Goal: Task Accomplishment & Management: Manage account settings

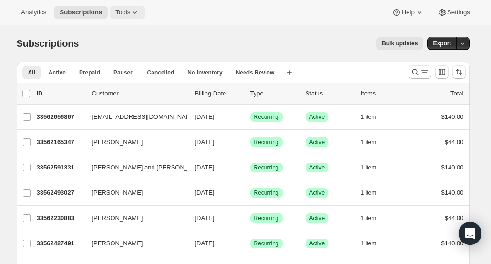
click at [130, 10] on icon at bounding box center [135, 13] width 10 height 10
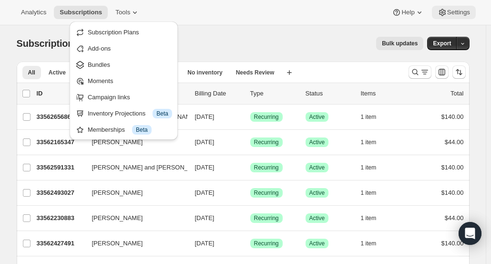
click at [450, 12] on span "Settings" at bounding box center [458, 13] width 23 height 8
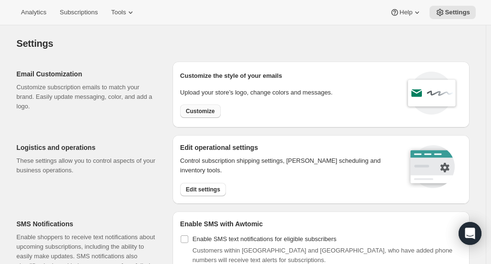
click at [202, 109] on span "Customize" at bounding box center [200, 111] width 29 height 8
select select "subscriptionMessage"
select select "5"
select select "15"
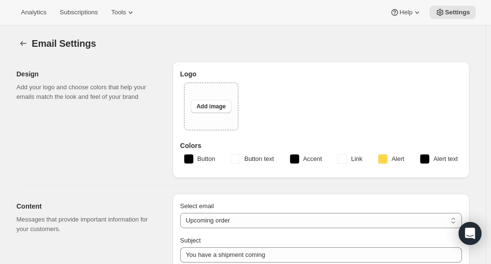
select select "7"
select select "10"
type input "Clif Family Winery"
checkbox input "false"
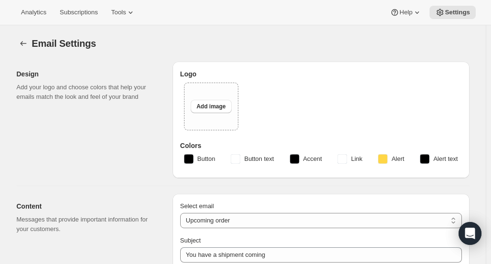
checkbox input "false"
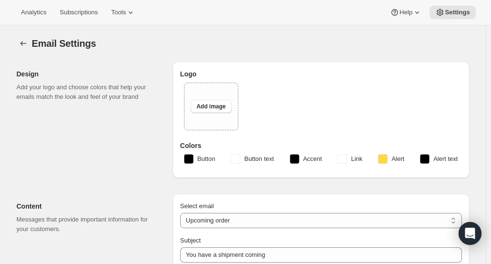
checkbox input "false"
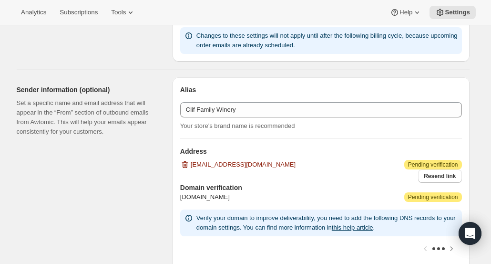
scroll to position [556, 0]
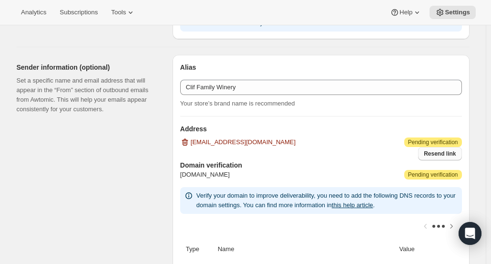
click at [448, 153] on span "Resend link" at bounding box center [440, 154] width 32 height 8
click at [186, 141] on icon "button" at bounding box center [185, 142] width 1 height 3
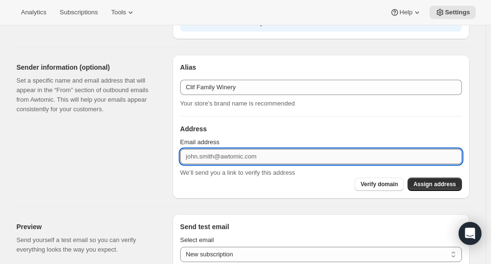
click at [203, 153] on input "Email address" at bounding box center [321, 156] width 282 height 15
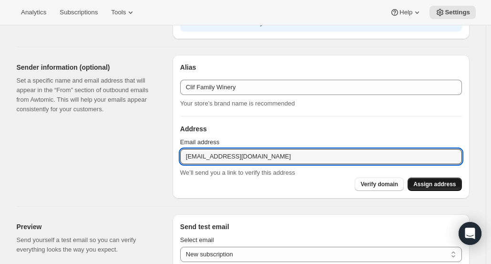
type input "[EMAIL_ADDRESS][DOMAIN_NAME]"
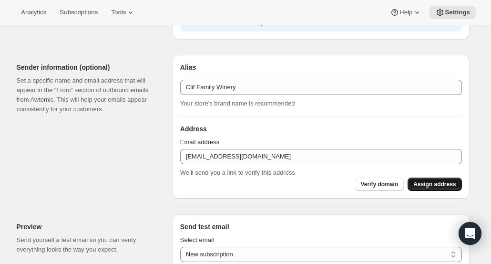
click at [443, 184] on span "Assign address" at bounding box center [434, 184] width 42 height 8
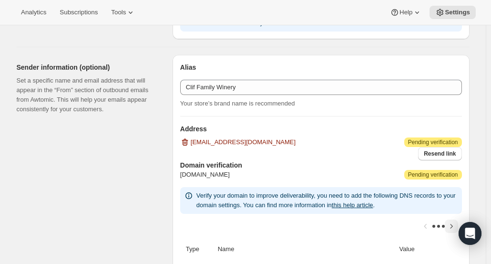
click at [452, 224] on icon "Scroll table right one column" at bounding box center [452, 226] width 10 height 10
click at [427, 224] on icon "Scroll table left one column" at bounding box center [426, 226] width 10 height 10
drag, startPoint x: 490, startPoint y: 128, endPoint x: 494, endPoint y: 153, distance: 25.0
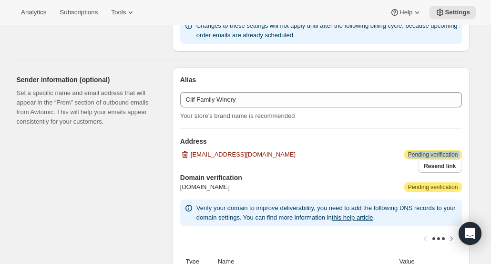
scroll to position [520, 0]
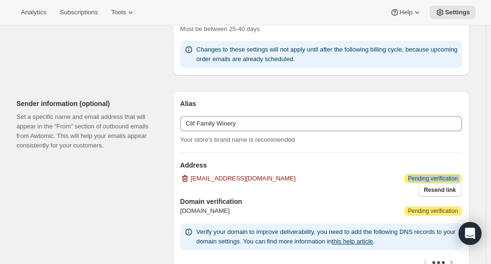
click at [373, 160] on h3 "Address" at bounding box center [321, 165] width 282 height 10
click at [444, 190] on span "Resend link" at bounding box center [440, 190] width 32 height 8
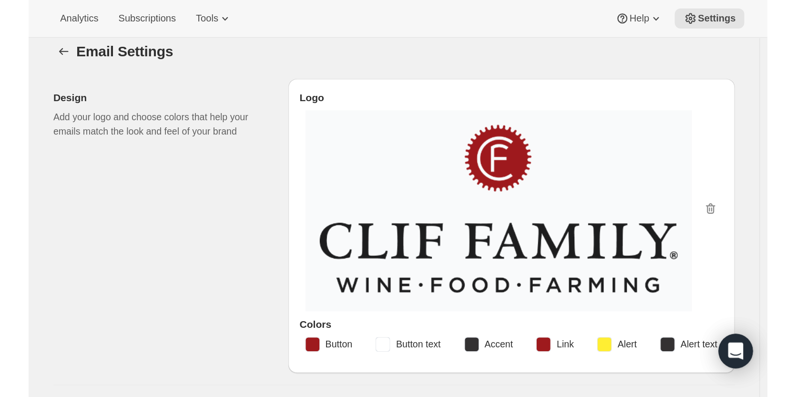
scroll to position [0, 0]
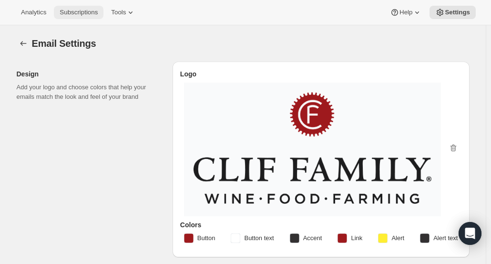
click at [78, 14] on span "Subscriptions" at bounding box center [79, 13] width 38 height 8
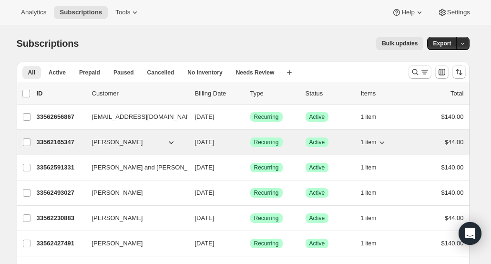
click at [50, 142] on p "33562165347" at bounding box center [61, 142] width 48 height 10
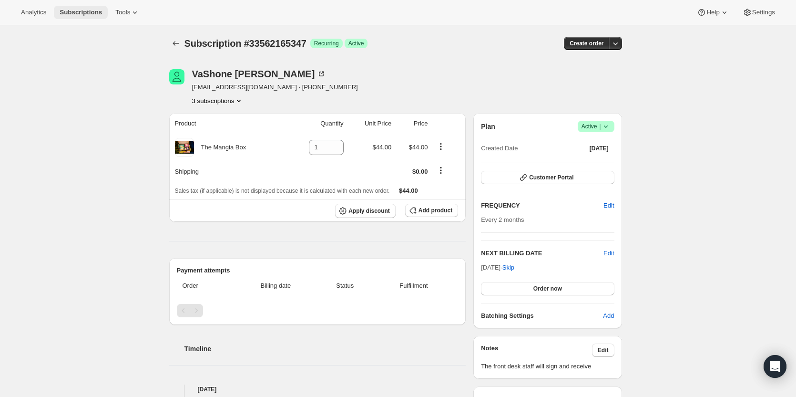
click at [65, 9] on span "Subscriptions" at bounding box center [81, 13] width 42 height 8
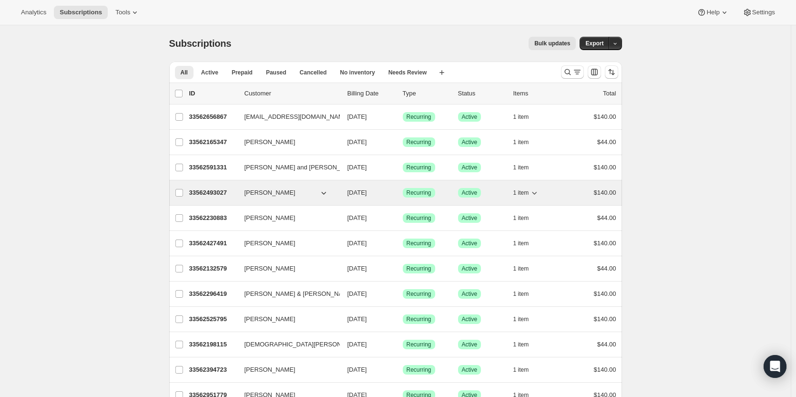
click at [215, 190] on p "33562493027" at bounding box center [213, 193] width 48 height 10
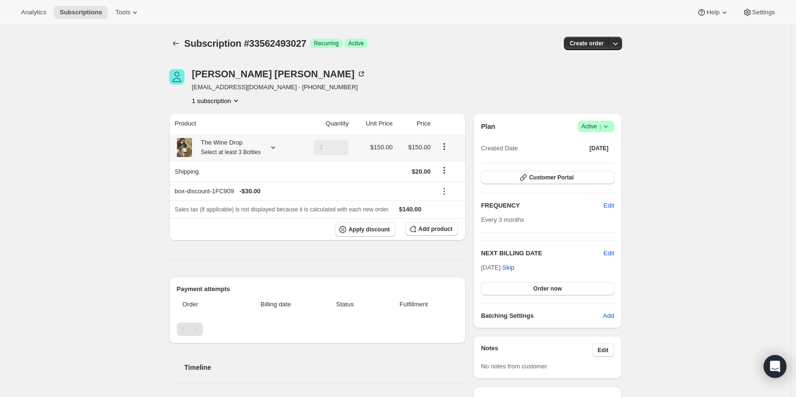
click at [271, 148] on icon at bounding box center [273, 148] width 10 height 10
click at [313, 173] on td at bounding box center [324, 171] width 55 height 21
click at [71, 11] on span "Subscriptions" at bounding box center [81, 13] width 42 height 8
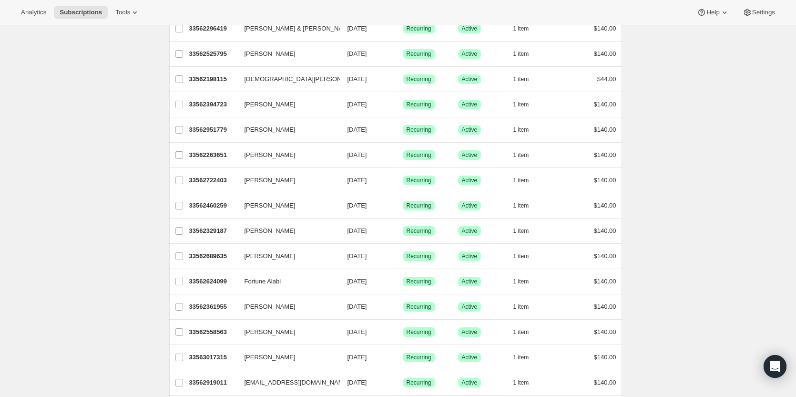
scroll to position [238, 0]
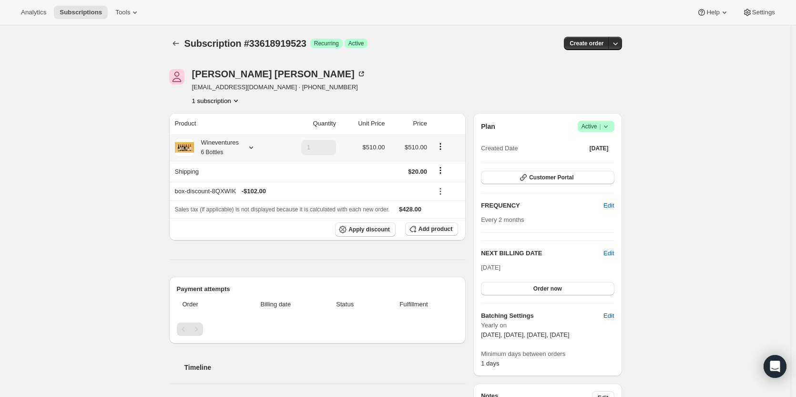
click at [256, 148] on icon at bounding box center [251, 148] width 10 height 10
click at [290, 171] on td at bounding box center [308, 171] width 61 height 21
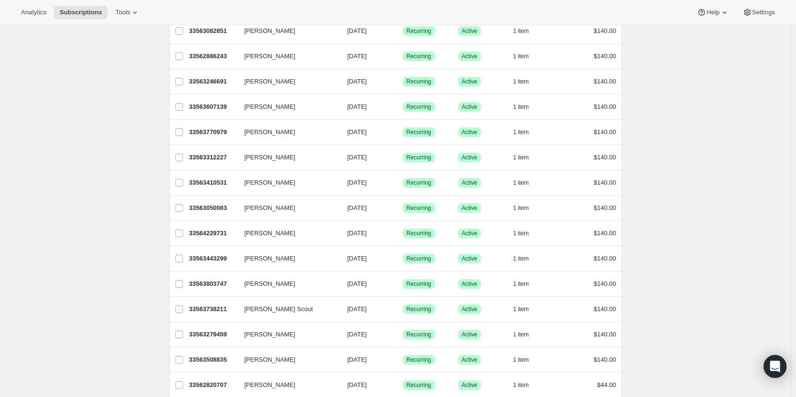
scroll to position [1031, 0]
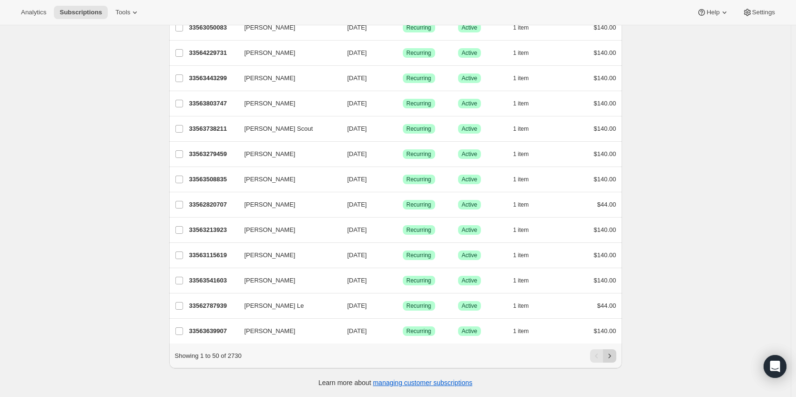
click at [614, 354] on icon "Next" at bounding box center [610, 356] width 10 height 10
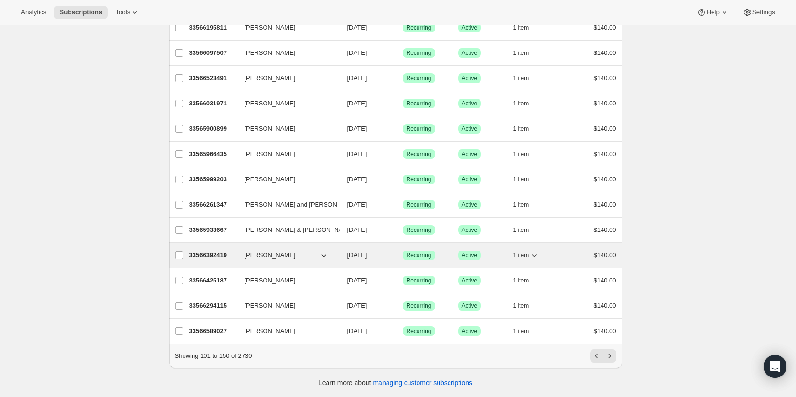
click at [211, 250] on p "33566392419" at bounding box center [213, 255] width 48 height 10
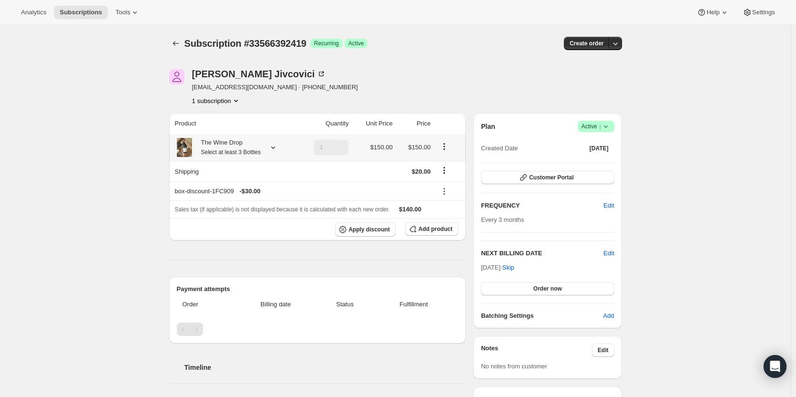
click at [273, 150] on icon at bounding box center [273, 148] width 10 height 10
click at [275, 145] on icon at bounding box center [273, 148] width 10 height 10
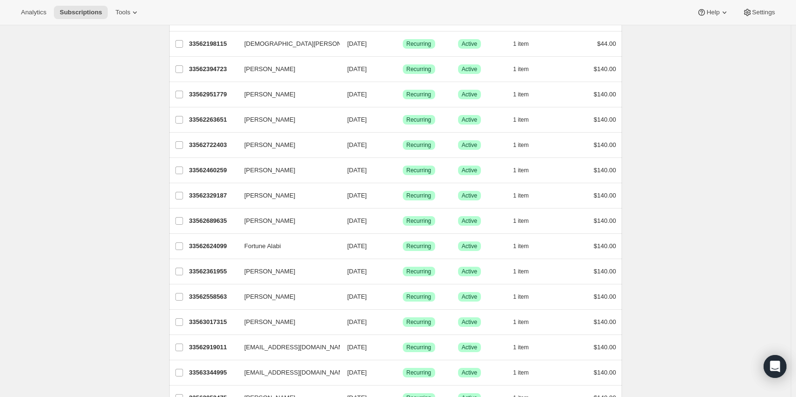
scroll to position [339, 0]
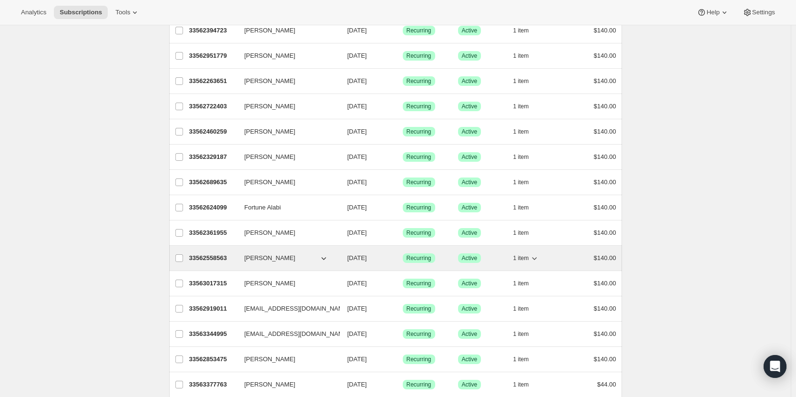
click at [266, 259] on span "[PERSON_NAME]" at bounding box center [270, 258] width 51 height 10
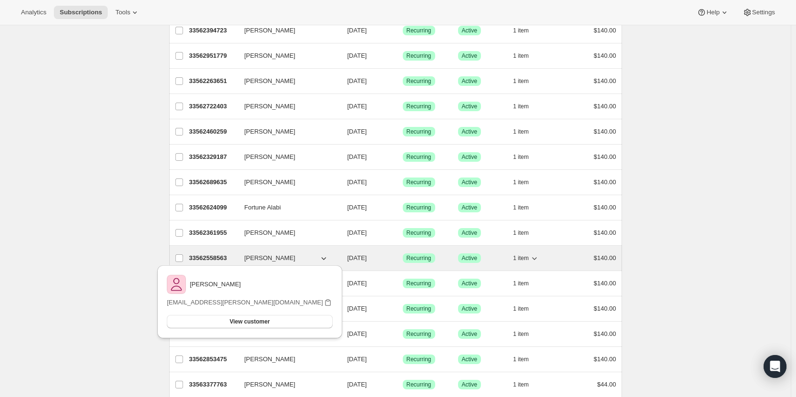
click at [223, 259] on p "33562558563" at bounding box center [213, 258] width 48 height 10
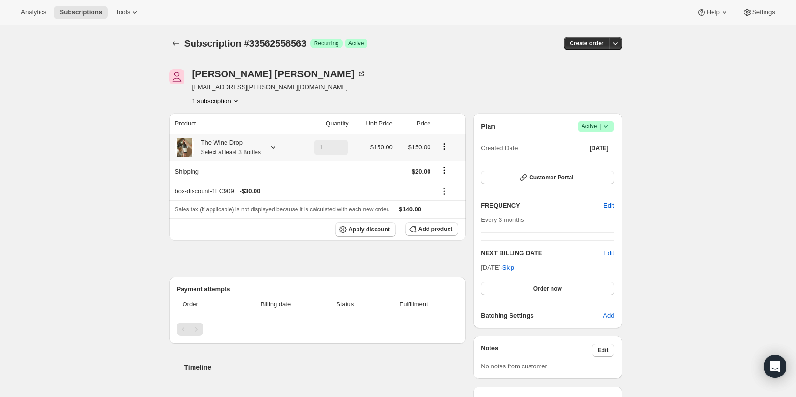
click at [250, 149] on small "Select at least 3 Bottles" at bounding box center [231, 152] width 60 height 7
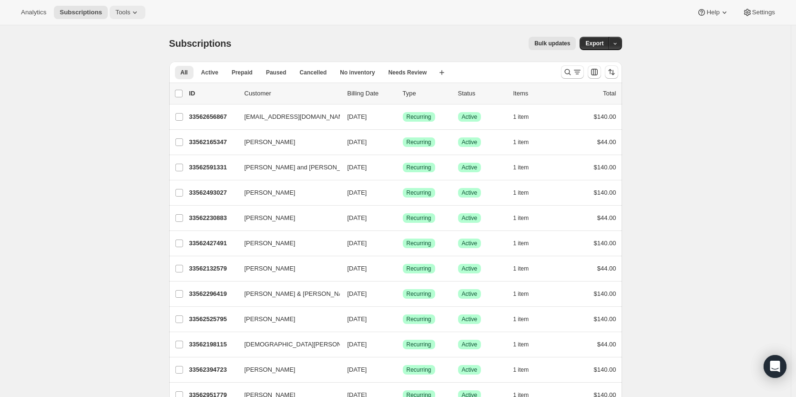
click at [130, 14] on icon at bounding box center [135, 13] width 10 height 10
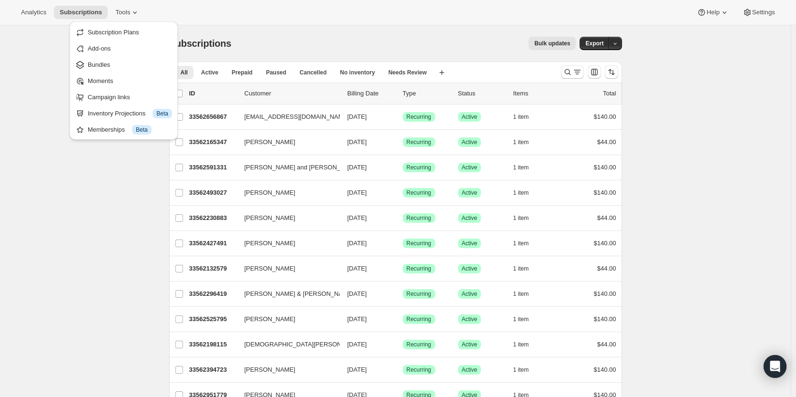
click at [129, 62] on span "Bundles" at bounding box center [130, 65] width 84 height 10
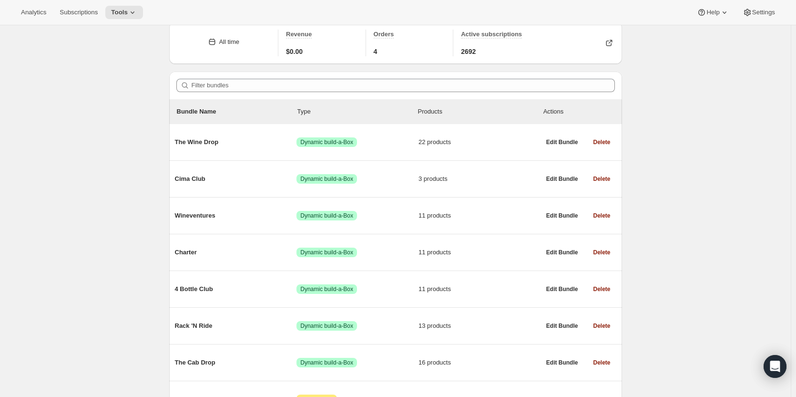
scroll to position [96, 0]
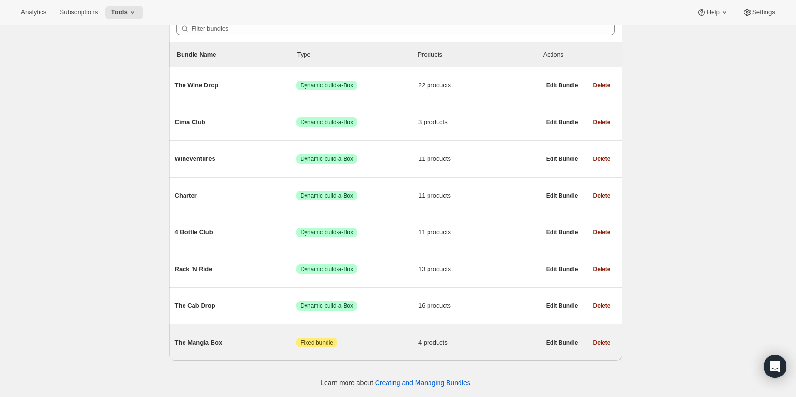
click at [206, 338] on span "The Mangia Box" at bounding box center [236, 342] width 122 height 10
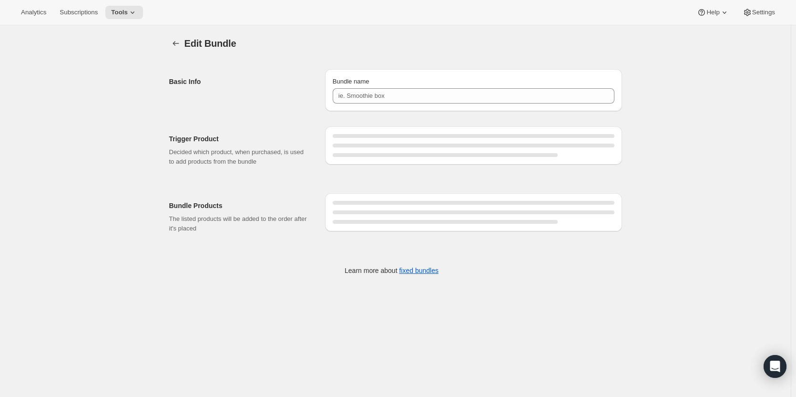
type input "The Mangia Box"
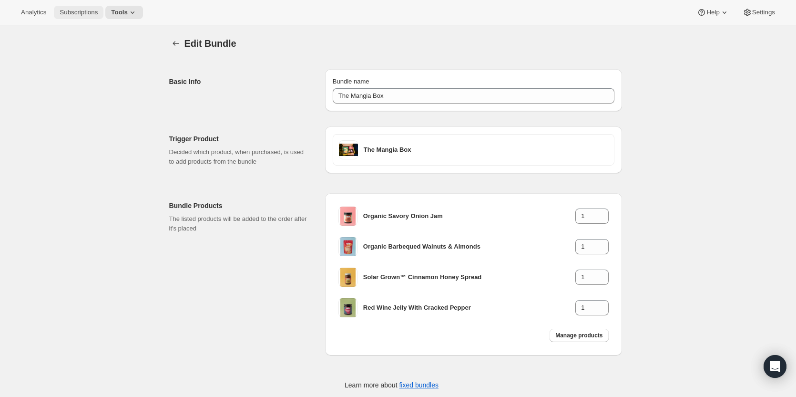
click at [71, 11] on span "Subscriptions" at bounding box center [79, 13] width 38 height 8
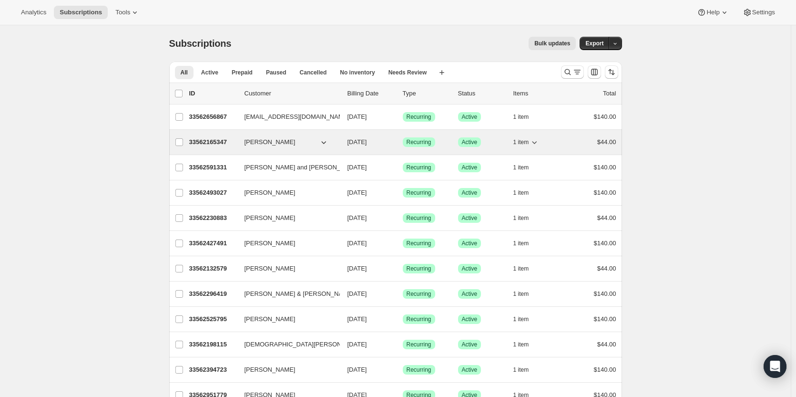
click at [225, 141] on p "33562165347" at bounding box center [213, 142] width 48 height 10
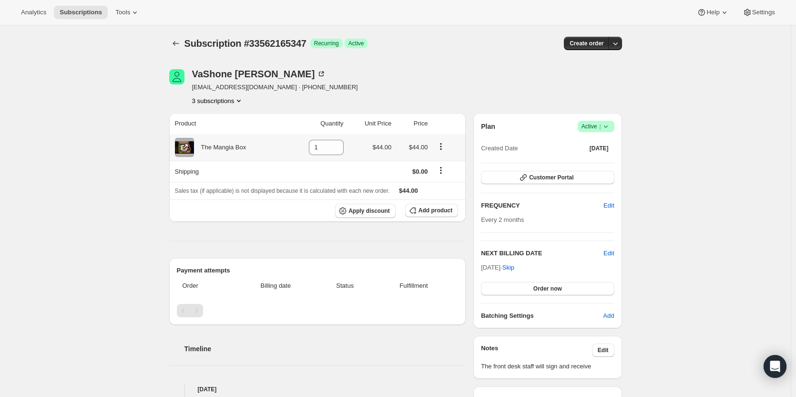
click at [214, 160] on th "The Mangia Box" at bounding box center [228, 147] width 118 height 27
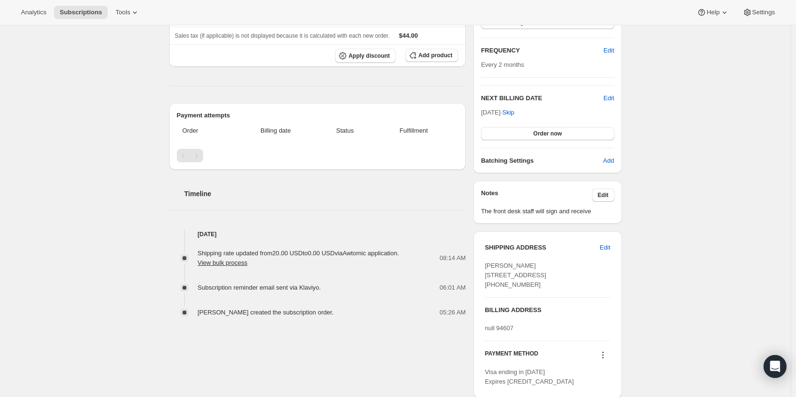
scroll to position [229, 0]
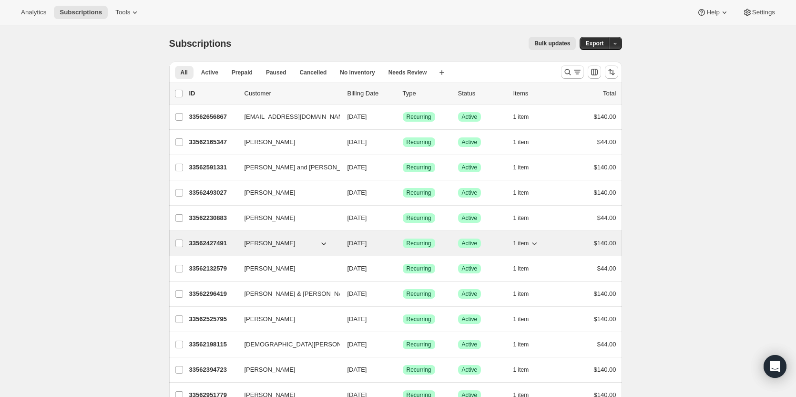
click at [213, 241] on p "33562427491" at bounding box center [213, 243] width 48 height 10
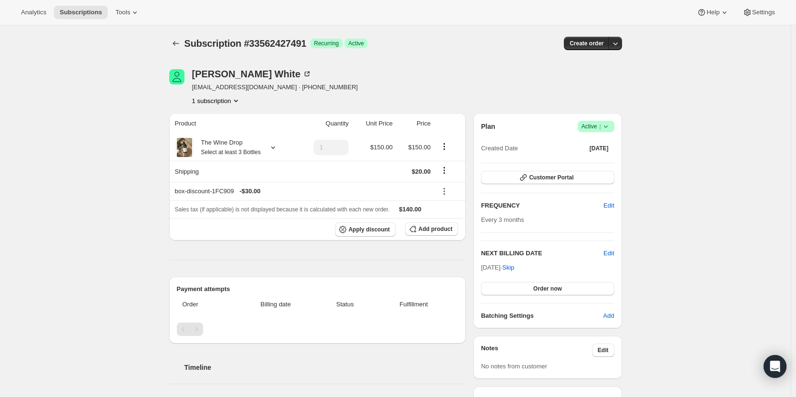
drag, startPoint x: 795, startPoint y: 33, endPoint x: 798, endPoint y: 61, distance: 28.3
click at [795, 61] on html "Analytics Subscriptions Tools Help Settings Skip to content Subscription #33562…" at bounding box center [398, 198] width 796 height 397
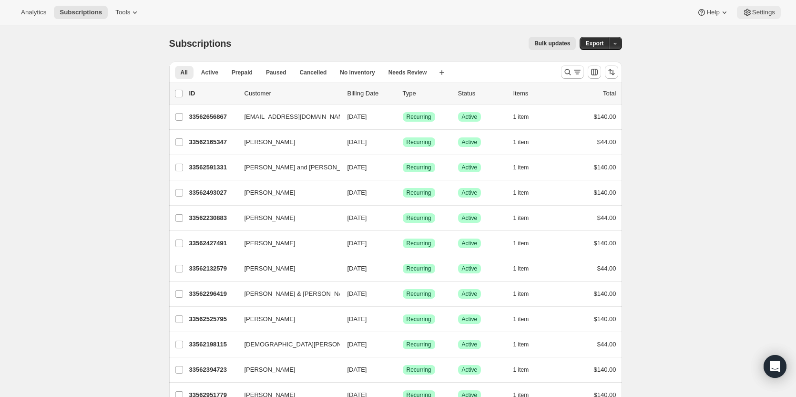
click at [758, 18] on button "Settings" at bounding box center [759, 12] width 44 height 13
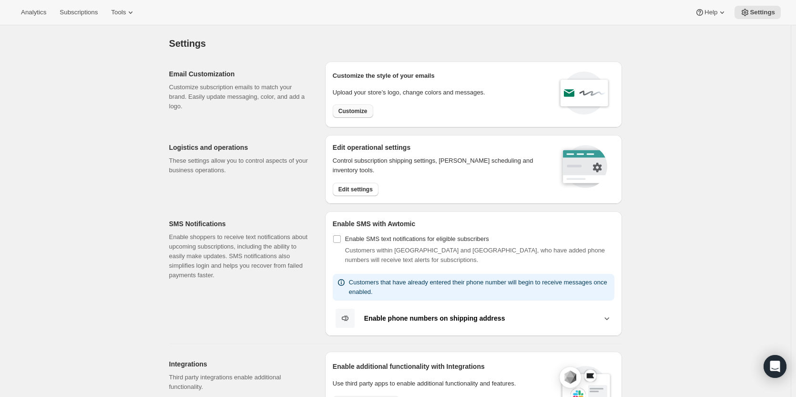
click at [366, 106] on button "Customize" at bounding box center [353, 110] width 41 height 13
select select "subscriptionMessage"
select select "5"
select select "15"
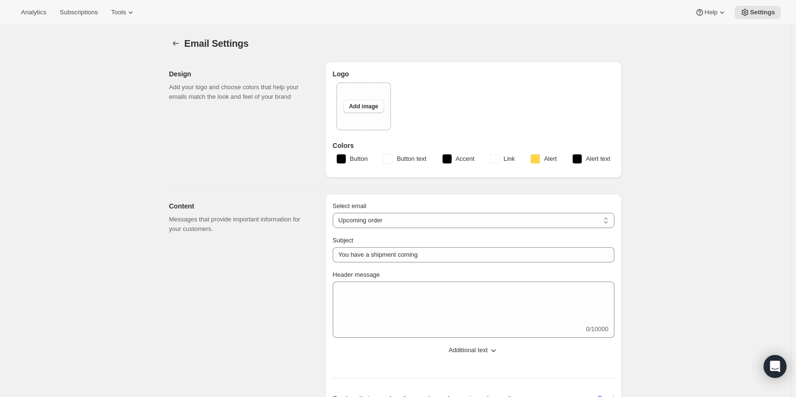
select select "7"
select select "10"
type input "Clif Family Winery"
checkbox input "false"
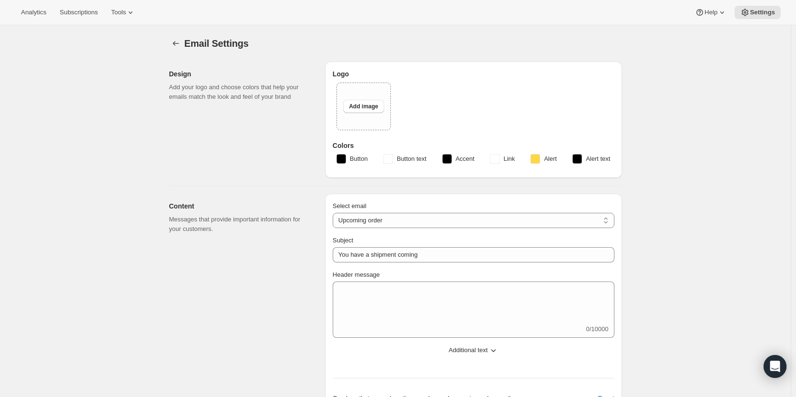
checkbox input "false"
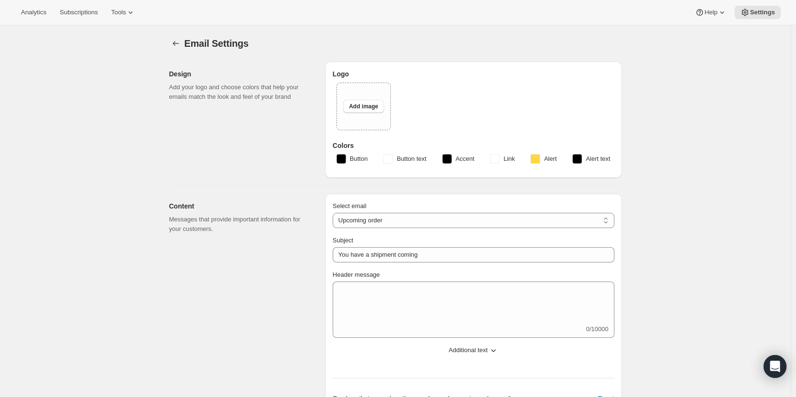
checkbox input "false"
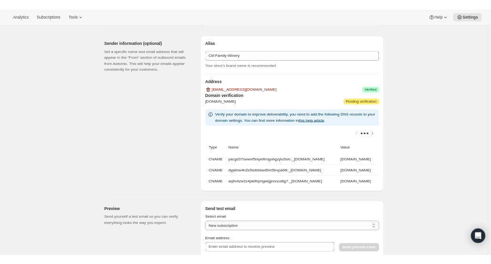
scroll to position [568, 0]
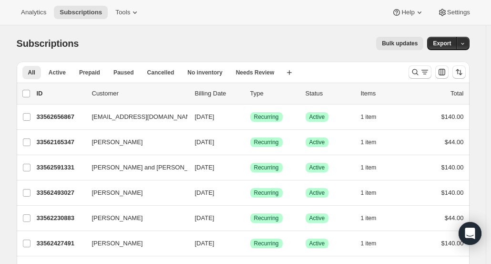
click at [122, 15] on span "Tools" at bounding box center [122, 13] width 15 height 8
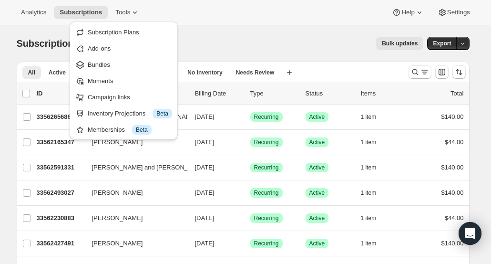
click at [103, 63] on span "Bundles" at bounding box center [99, 64] width 22 height 7
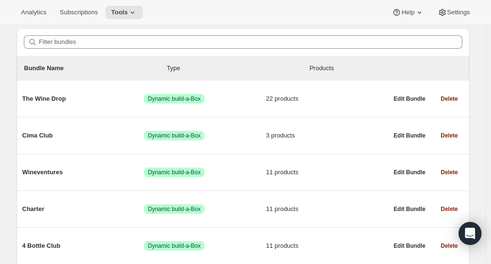
scroll to position [82, 0]
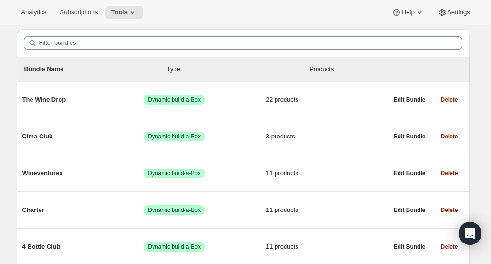
click at [408, 173] on span "Edit Bundle" at bounding box center [410, 173] width 32 height 8
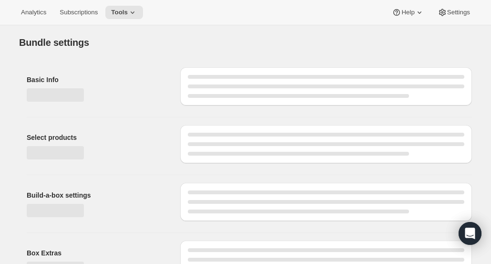
type input "Wineventures"
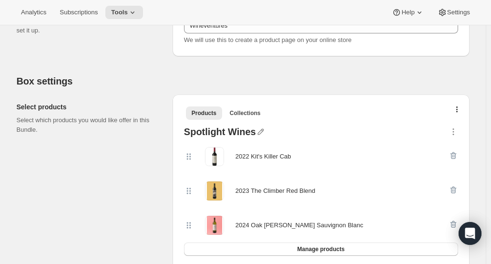
scroll to position [148, 0]
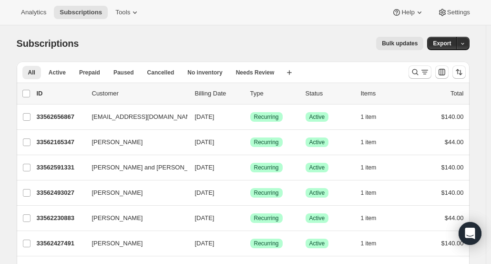
click at [130, 8] on icon at bounding box center [135, 13] width 10 height 10
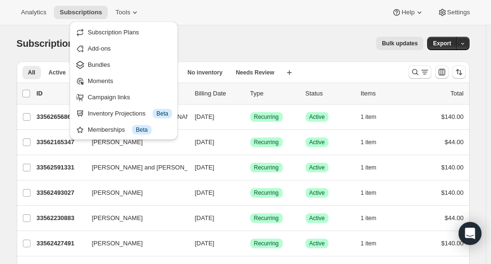
click at [104, 63] on span "Bundles" at bounding box center [99, 64] width 22 height 7
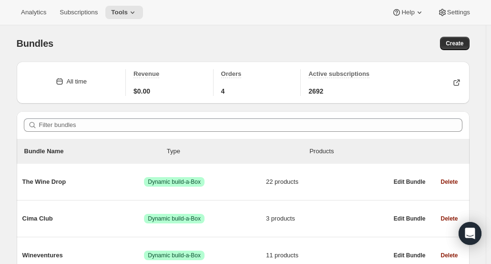
click at [44, 190] on div "The Wine Drop Success Dynamic build-a-Box 22 products" at bounding box center [205, 181] width 366 height 25
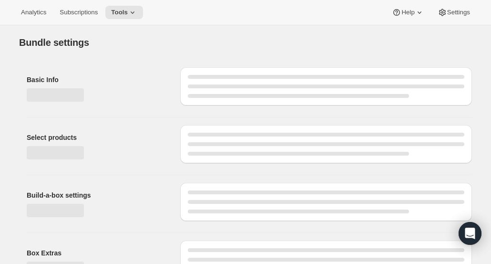
type input "The Wine Drop"
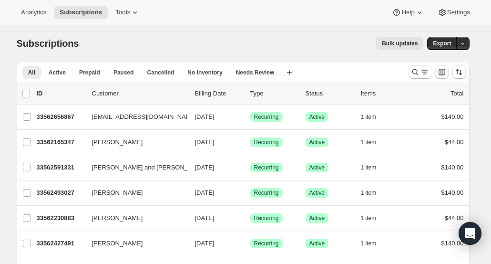
click at [117, 17] on button "Tools" at bounding box center [128, 12] width 36 height 13
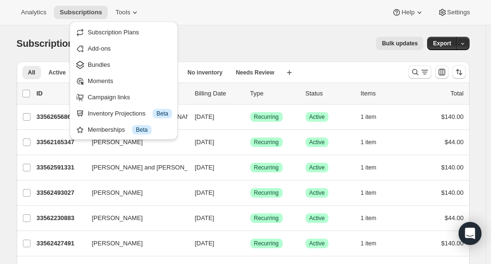
click at [116, 66] on span "Bundles" at bounding box center [130, 65] width 84 height 10
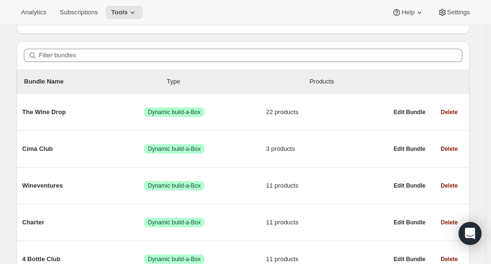
scroll to position [110, 0]
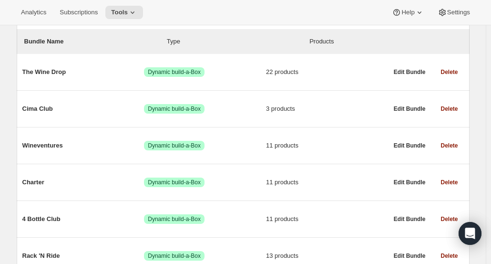
click at [45, 226] on div "4 Bottle Club Success Dynamic build-a-Box 11 products" at bounding box center [205, 218] width 366 height 25
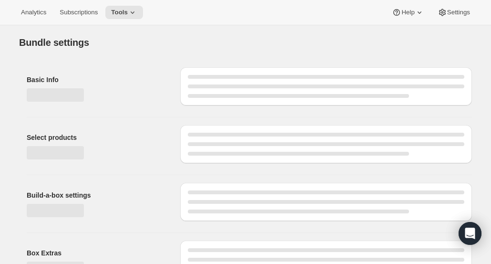
type input "4 Bottle Club"
